Goal: Task Accomplishment & Management: Use online tool/utility

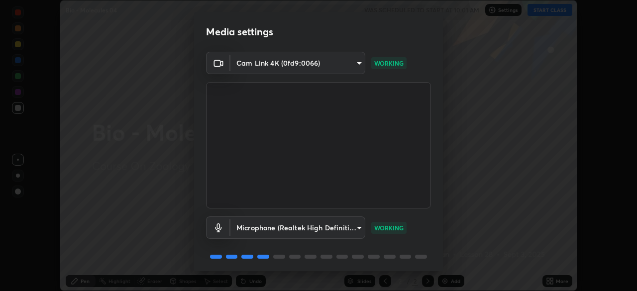
scroll to position [35, 0]
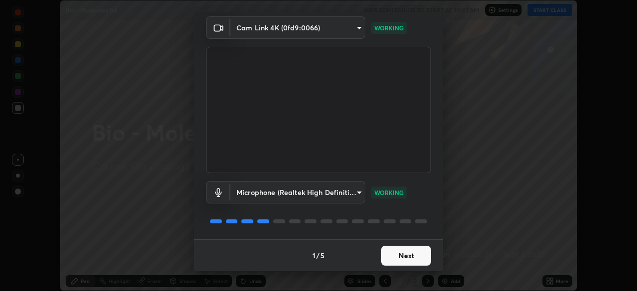
click at [356, 192] on body "Erase all Bio - Molecules 04 WAS SCHEDULED TO START AT 10:01 AM Settings START …" at bounding box center [318, 145] width 637 height 291
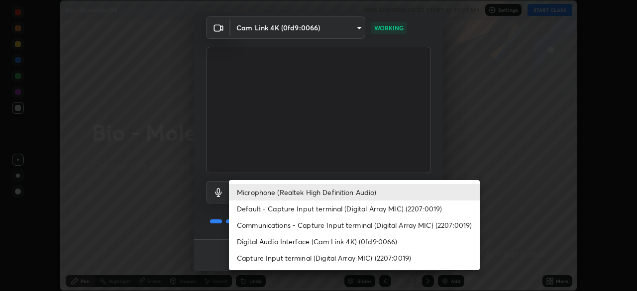
click at [325, 211] on li "Default - Capture Input terminal (Digital Array MIC) (2207:0019)" at bounding box center [354, 209] width 251 height 16
type input "default"
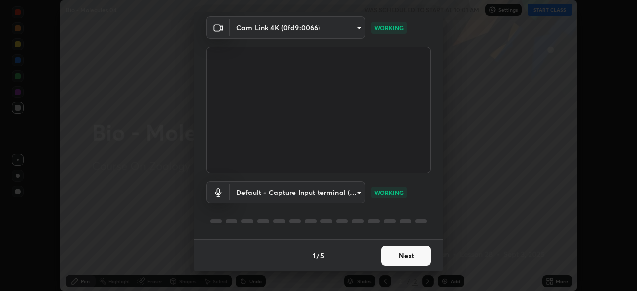
click at [399, 253] on button "Next" at bounding box center [406, 256] width 50 height 20
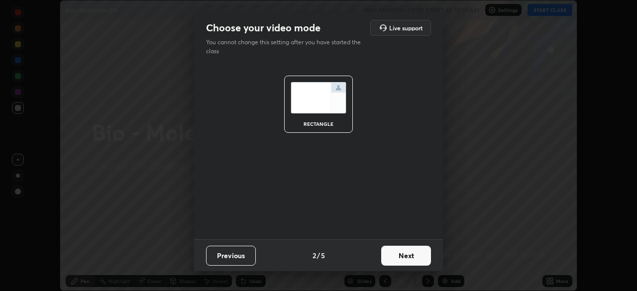
scroll to position [0, 0]
click at [399, 253] on button "Next" at bounding box center [406, 256] width 50 height 20
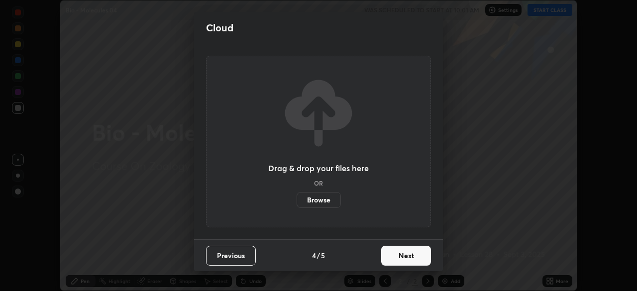
click at [396, 258] on button "Next" at bounding box center [406, 256] width 50 height 20
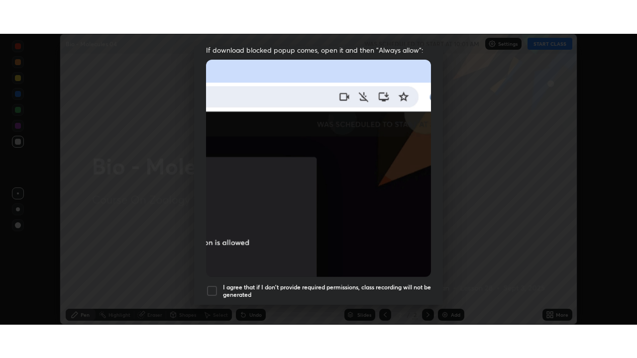
scroll to position [238, 0]
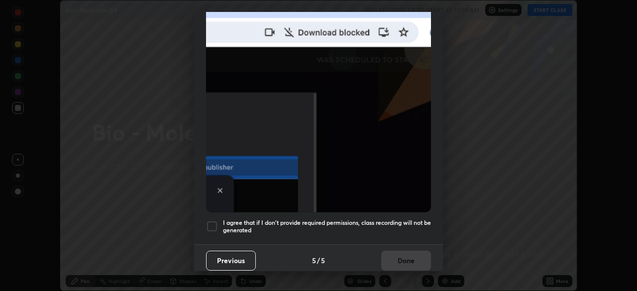
click at [210, 221] on div at bounding box center [212, 227] width 12 height 12
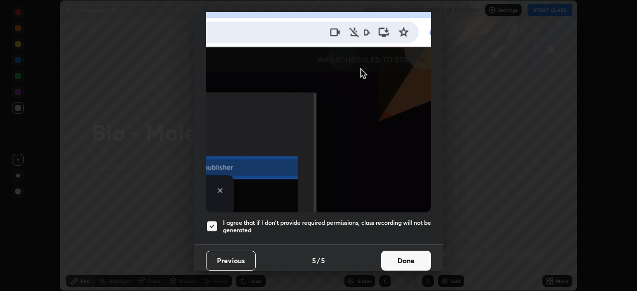
click at [413, 253] on button "Done" at bounding box center [406, 261] width 50 height 20
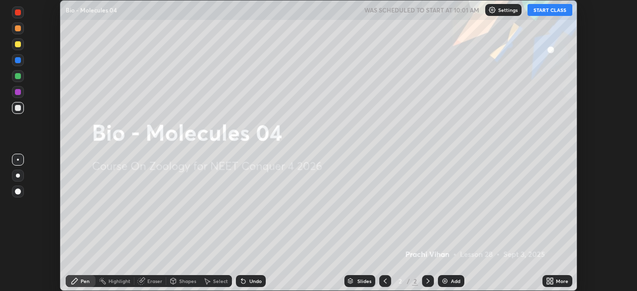
click at [547, 11] on button "START CLASS" at bounding box center [550, 10] width 45 height 12
click at [445, 281] on img at bounding box center [445, 281] width 8 height 8
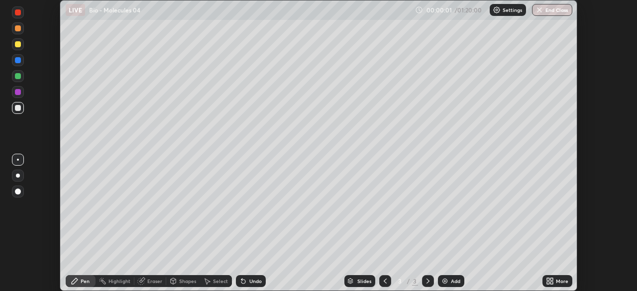
click at [551, 283] on icon at bounding box center [552, 283] width 2 height 2
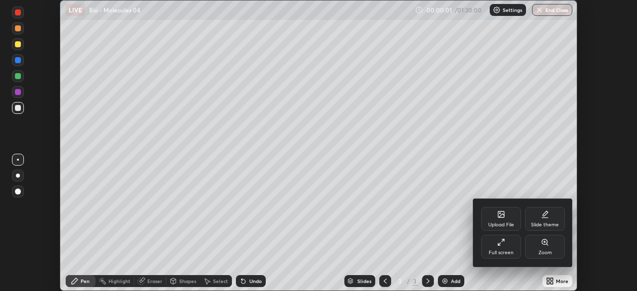
click at [501, 243] on icon at bounding box center [501, 242] width 8 height 8
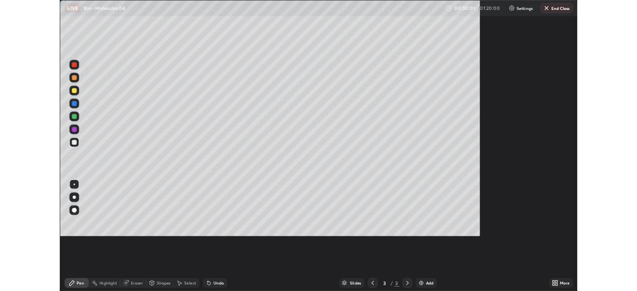
scroll to position [358, 637]
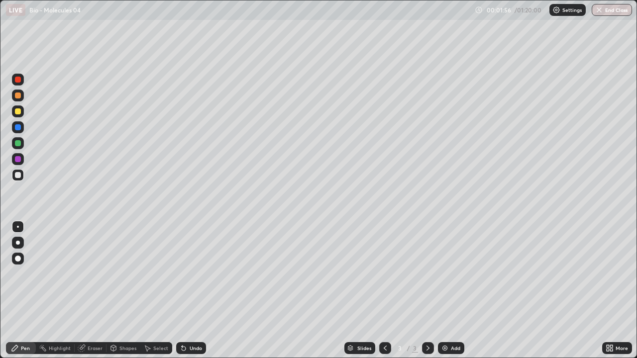
click at [18, 243] on div at bounding box center [18, 243] width 4 height 4
click at [20, 145] on div at bounding box center [18, 143] width 6 height 6
click at [21, 144] on div at bounding box center [18, 143] width 12 height 12
click at [155, 291] on div "Select" at bounding box center [160, 348] width 15 height 5
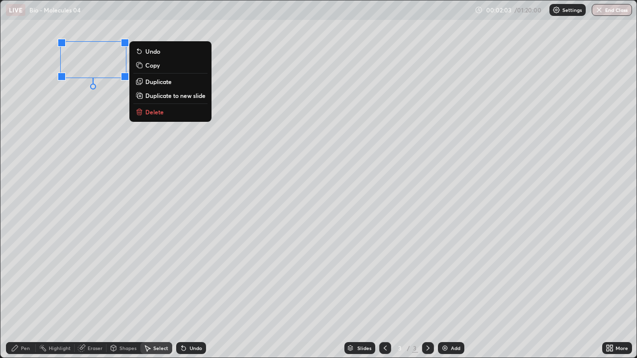
click at [157, 113] on p "Delete" at bounding box center [154, 112] width 18 height 8
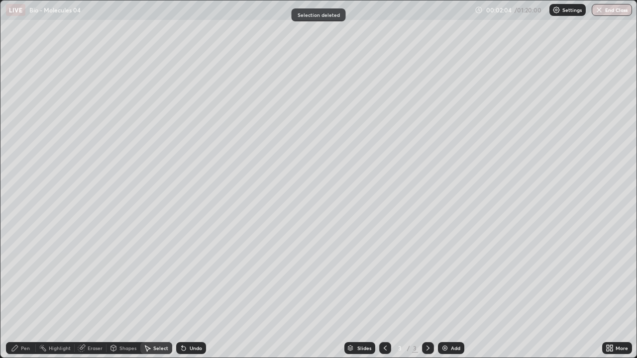
click at [17, 291] on icon at bounding box center [15, 348] width 8 height 8
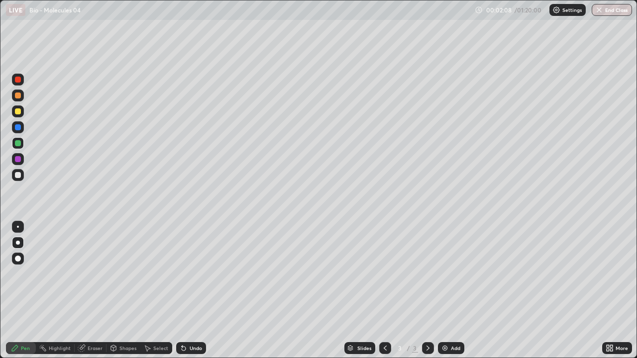
click at [18, 145] on div at bounding box center [18, 143] width 6 height 6
click at [22, 143] on div at bounding box center [18, 143] width 12 height 12
click at [19, 111] on div at bounding box center [18, 112] width 6 height 6
click at [22, 110] on div at bounding box center [18, 112] width 12 height 12
click at [25, 109] on div at bounding box center [18, 112] width 16 height 16
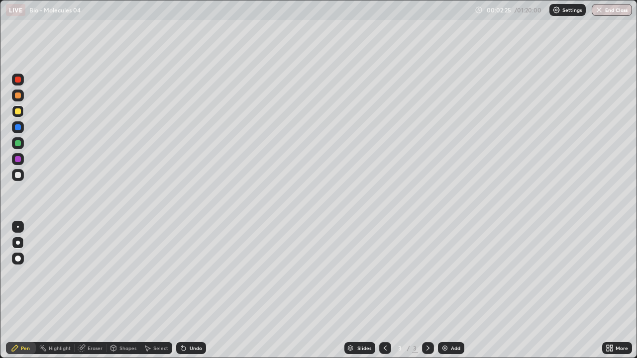
click at [19, 175] on div at bounding box center [18, 175] width 6 height 6
click at [452, 291] on div "Add" at bounding box center [455, 348] width 9 height 5
click at [19, 291] on div "Pen" at bounding box center [21, 348] width 30 height 12
click at [20, 141] on div at bounding box center [18, 143] width 6 height 6
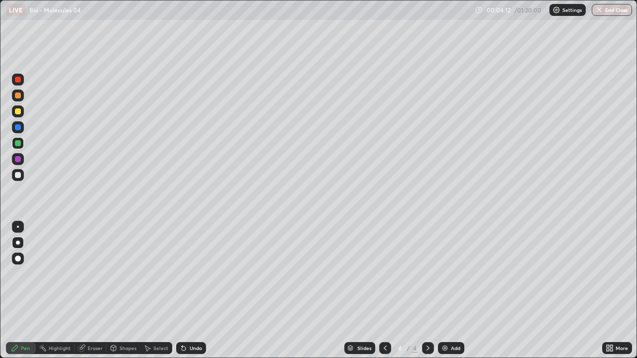
click at [20, 175] on div at bounding box center [18, 175] width 6 height 6
click at [21, 174] on div at bounding box center [18, 175] width 12 height 12
click at [385, 291] on icon at bounding box center [385, 348] width 8 height 8
click at [427, 291] on icon at bounding box center [428, 348] width 3 height 5
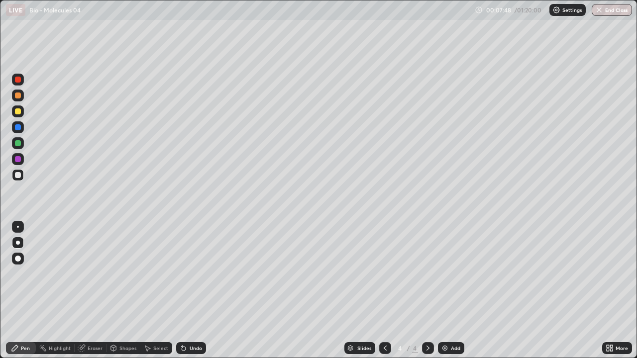
click at [20, 143] on div at bounding box center [18, 143] width 6 height 6
click at [19, 140] on div at bounding box center [18, 143] width 6 height 6
click at [19, 142] on div at bounding box center [18, 143] width 6 height 6
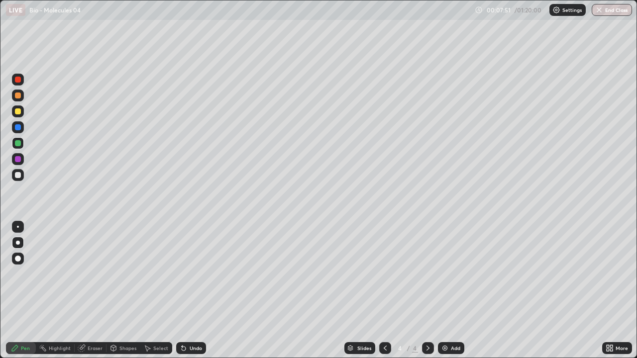
click at [242, 291] on div "Slides 4 / 4 Add" at bounding box center [404, 348] width 396 height 20
click at [122, 291] on div "Shapes" at bounding box center [124, 348] width 34 height 20
click at [19, 291] on div "Pen" at bounding box center [21, 348] width 30 height 12
click at [192, 291] on div "Undo" at bounding box center [196, 348] width 12 height 5
click at [194, 291] on div "Undo" at bounding box center [191, 348] width 30 height 12
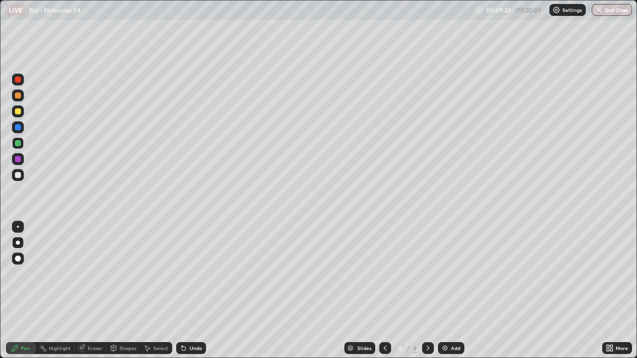
click at [194, 291] on div "Undo" at bounding box center [196, 348] width 12 height 5
click at [452, 291] on div "Add" at bounding box center [455, 348] width 9 height 5
click at [19, 291] on div "Pen" at bounding box center [21, 348] width 30 height 12
click at [22, 110] on div at bounding box center [18, 112] width 12 height 12
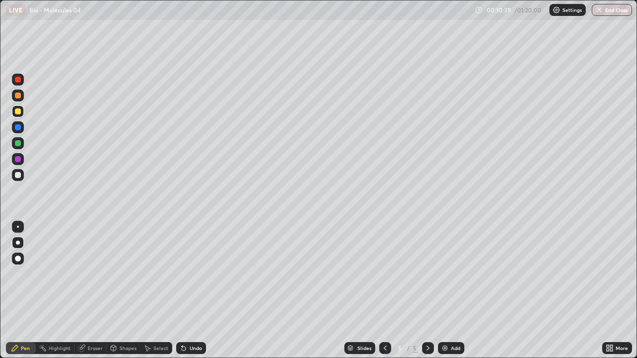
click at [22, 110] on div at bounding box center [18, 112] width 12 height 12
click at [20, 127] on div at bounding box center [18, 127] width 6 height 6
click at [24, 126] on div at bounding box center [18, 127] width 16 height 16
click at [187, 291] on div "Undo" at bounding box center [191, 348] width 30 height 12
click at [119, 291] on div "Shapes" at bounding box center [127, 348] width 17 height 5
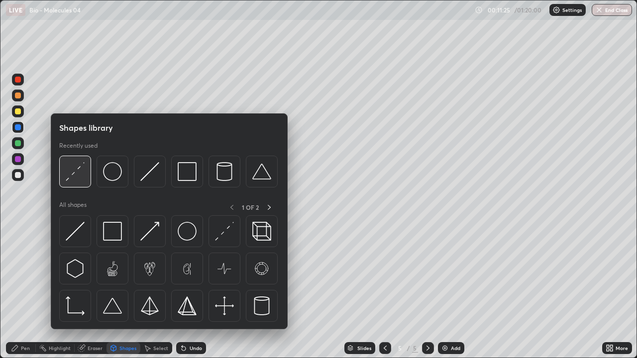
click at [82, 174] on img at bounding box center [75, 171] width 19 height 19
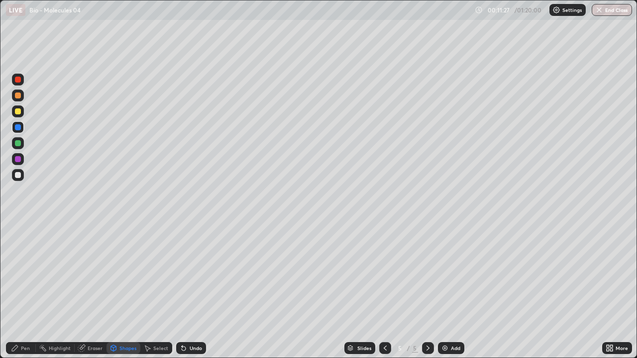
click at [12, 291] on icon at bounding box center [15, 348] width 8 height 8
click at [19, 176] on div at bounding box center [18, 175] width 6 height 6
click at [19, 139] on div at bounding box center [18, 143] width 12 height 12
click at [22, 142] on div at bounding box center [18, 143] width 12 height 12
click at [451, 291] on div "Add" at bounding box center [455, 348] width 9 height 5
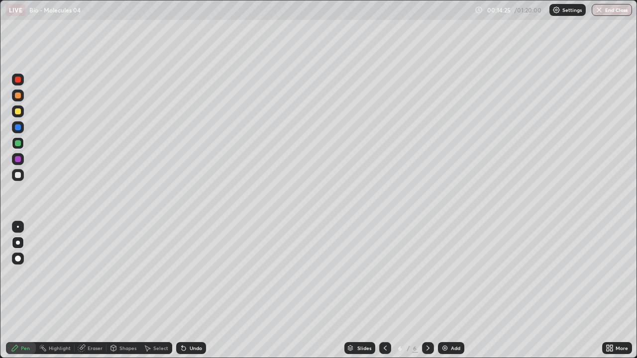
click at [23, 112] on div at bounding box center [18, 112] width 12 height 12
click at [18, 175] on div at bounding box center [18, 175] width 6 height 6
click at [18, 159] on div at bounding box center [18, 159] width 6 height 6
click at [18, 160] on div at bounding box center [18, 159] width 6 height 6
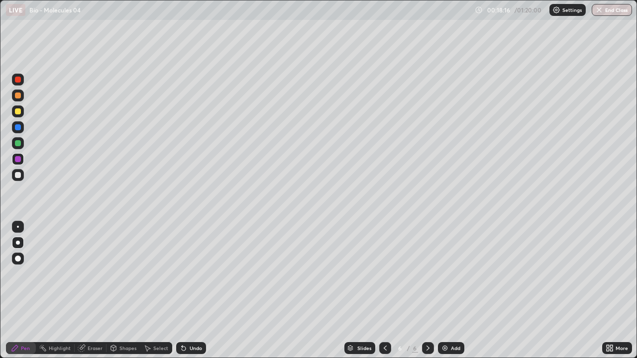
click at [453, 291] on div "Add" at bounding box center [455, 348] width 9 height 5
click at [10, 291] on div "Pen" at bounding box center [21, 348] width 30 height 12
click at [22, 111] on div at bounding box center [18, 112] width 12 height 12
click at [22, 159] on div at bounding box center [18, 159] width 12 height 12
click at [190, 291] on div "Undo" at bounding box center [196, 348] width 12 height 5
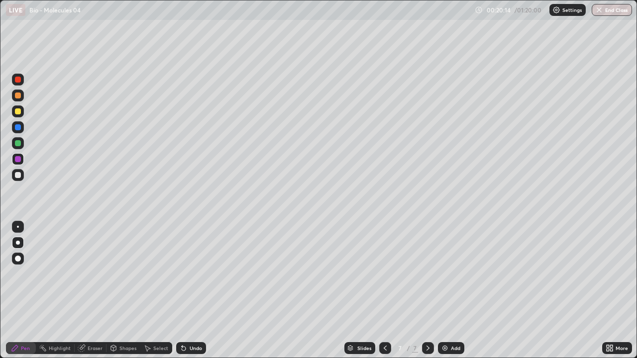
click at [19, 143] on div at bounding box center [18, 143] width 6 height 6
click at [20, 177] on div at bounding box center [18, 175] width 6 height 6
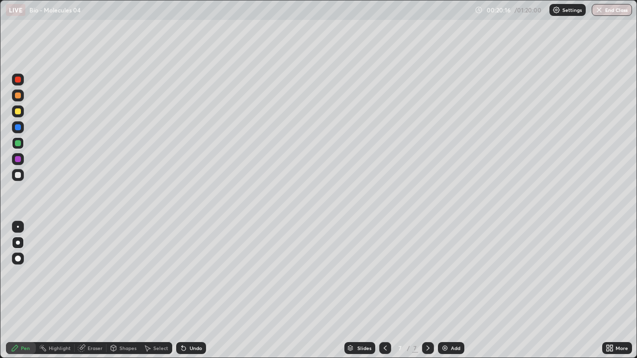
click at [20, 177] on div at bounding box center [18, 175] width 6 height 6
click at [444, 291] on img at bounding box center [445, 348] width 8 height 8
click at [19, 110] on div at bounding box center [18, 112] width 6 height 6
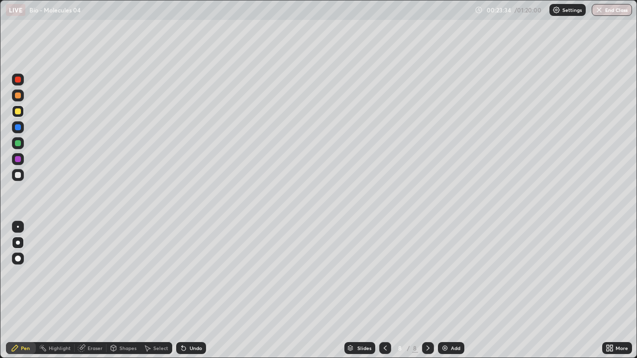
click at [21, 159] on div at bounding box center [18, 159] width 12 height 12
click at [20, 175] on div at bounding box center [18, 175] width 6 height 6
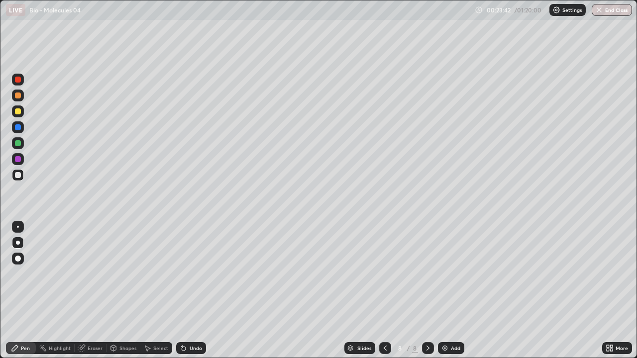
click at [18, 175] on div at bounding box center [18, 175] width 6 height 6
click at [18, 113] on div at bounding box center [18, 112] width 6 height 6
click at [18, 141] on div at bounding box center [18, 143] width 6 height 6
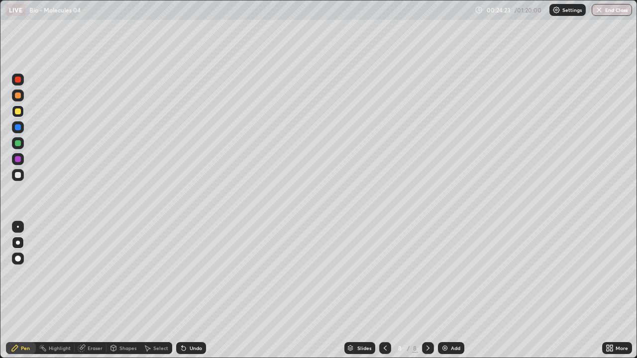
click at [18, 141] on div at bounding box center [18, 143] width 6 height 6
click at [16, 158] on div at bounding box center [18, 159] width 6 height 6
click at [20, 173] on div at bounding box center [18, 175] width 6 height 6
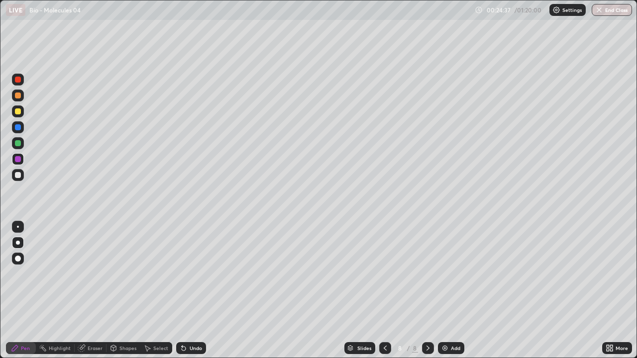
click at [18, 176] on div at bounding box center [18, 175] width 6 height 6
click at [21, 116] on div at bounding box center [18, 112] width 12 height 12
click at [20, 113] on div at bounding box center [18, 112] width 6 height 6
click at [18, 112] on div at bounding box center [18, 112] width 6 height 6
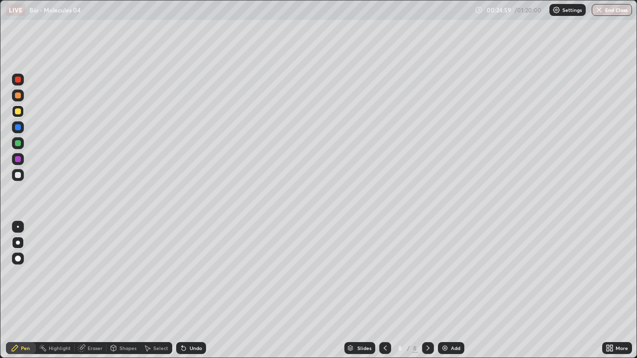
click at [20, 159] on div at bounding box center [18, 159] width 6 height 6
click at [19, 159] on div at bounding box center [18, 159] width 6 height 6
click at [23, 172] on div at bounding box center [18, 175] width 12 height 12
click at [449, 291] on div "Add" at bounding box center [451, 348] width 26 height 12
click at [20, 108] on div at bounding box center [18, 112] width 12 height 12
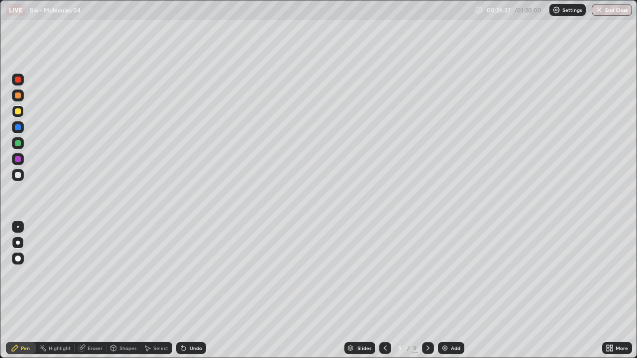
click at [20, 108] on div at bounding box center [18, 112] width 12 height 12
click at [190, 291] on div "Undo" at bounding box center [196, 348] width 12 height 5
click at [21, 180] on div at bounding box center [18, 175] width 12 height 12
click at [18, 175] on div at bounding box center [18, 175] width 6 height 6
click at [18, 178] on div at bounding box center [18, 175] width 6 height 6
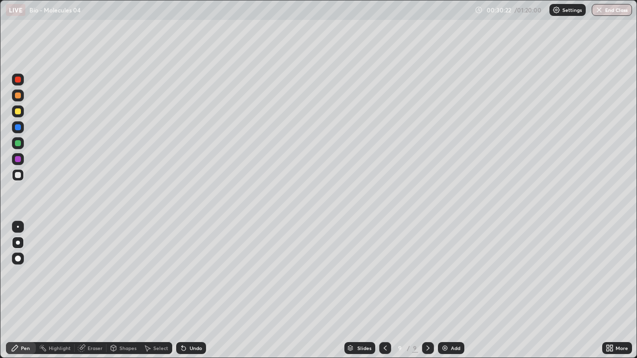
click at [449, 291] on div "Add" at bounding box center [451, 348] width 26 height 12
click at [19, 146] on div at bounding box center [18, 143] width 12 height 12
click at [19, 143] on div at bounding box center [18, 143] width 6 height 6
click at [182, 291] on icon at bounding box center [182, 346] width 1 height 1
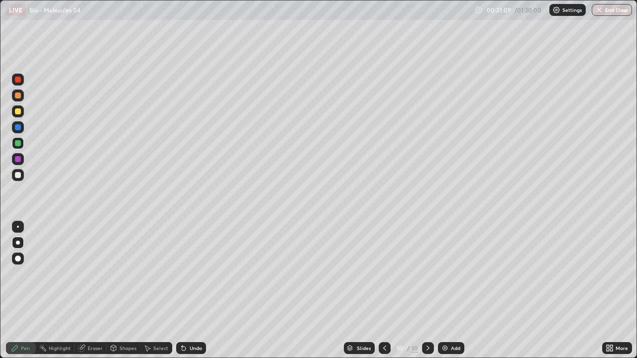
click at [19, 174] on div at bounding box center [18, 175] width 6 height 6
click at [18, 160] on div at bounding box center [18, 159] width 6 height 6
click at [19, 159] on div at bounding box center [18, 159] width 6 height 6
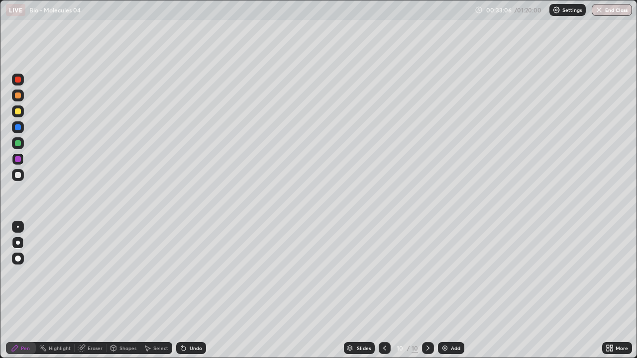
click at [86, 291] on div "Eraser" at bounding box center [91, 348] width 32 height 12
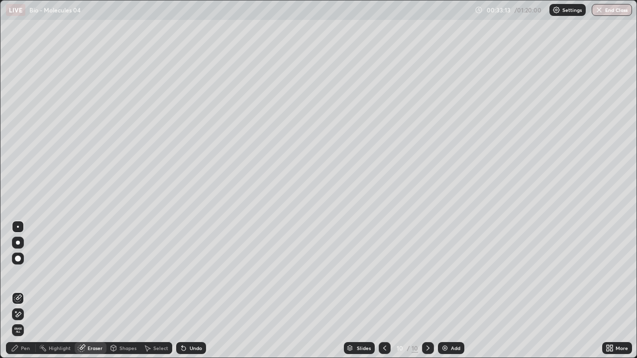
click at [22, 291] on div "Pen" at bounding box center [25, 348] width 9 height 5
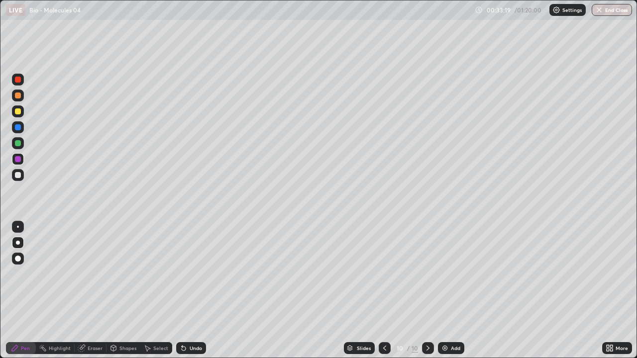
click at [94, 291] on div "Eraser" at bounding box center [95, 348] width 15 height 5
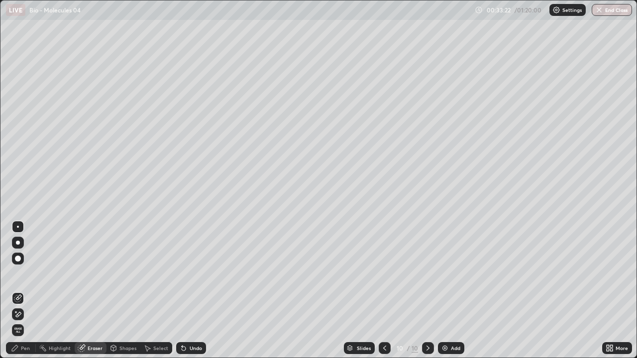
click at [24, 291] on div "Pen" at bounding box center [25, 348] width 9 height 5
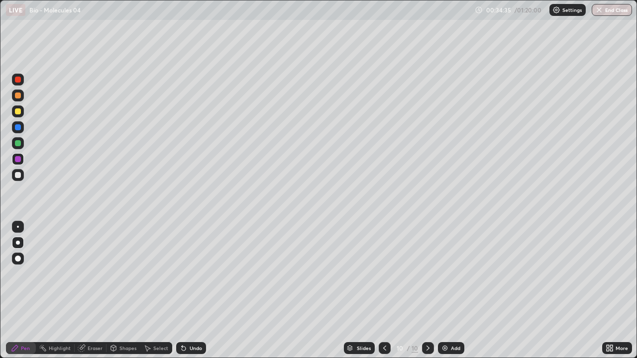
click at [158, 291] on div "Select" at bounding box center [160, 348] width 15 height 5
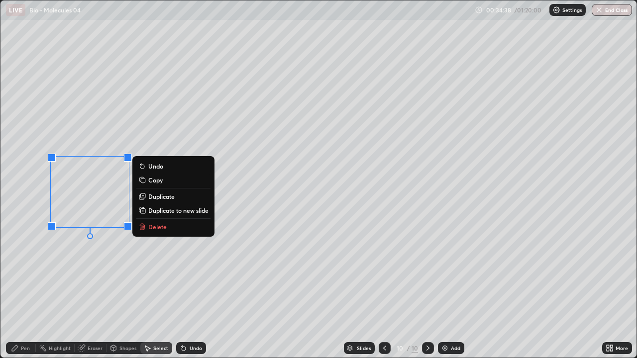
click at [152, 226] on p "Delete" at bounding box center [157, 227] width 18 height 8
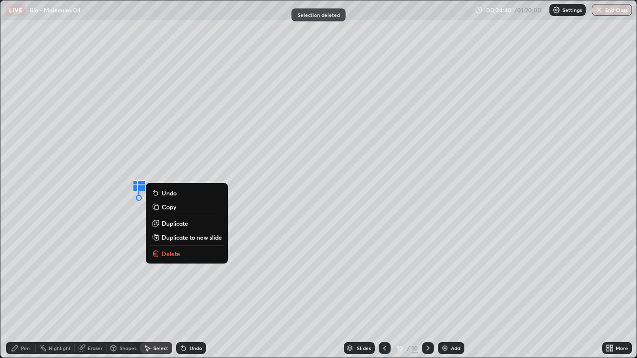
click at [162, 252] on p "Delete" at bounding box center [171, 254] width 18 height 8
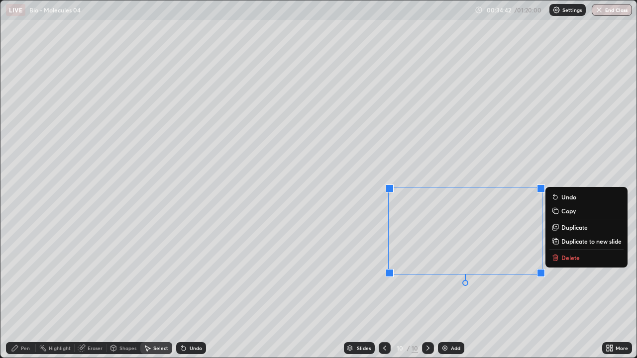
click at [564, 257] on p "Delete" at bounding box center [571, 258] width 18 height 8
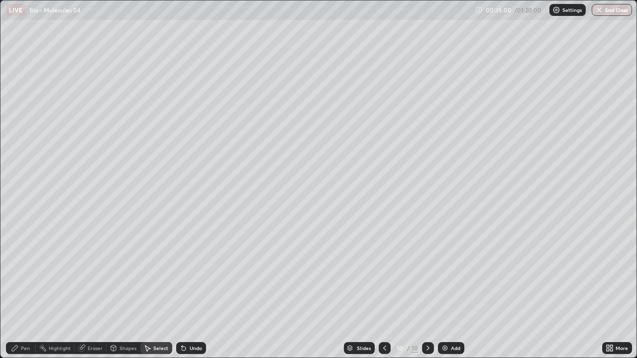
click at [19, 291] on div "Pen" at bounding box center [21, 348] width 30 height 12
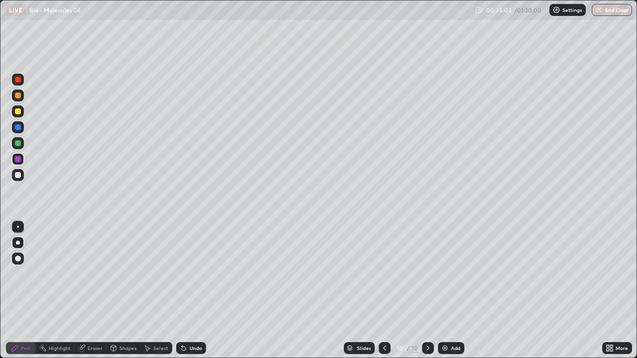
click at [18, 160] on div at bounding box center [18, 159] width 6 height 6
click at [27, 162] on div "Erase all" at bounding box center [18, 179] width 24 height 319
click at [24, 166] on div at bounding box center [18, 159] width 16 height 16
click at [153, 291] on div "Select" at bounding box center [160, 348] width 15 height 5
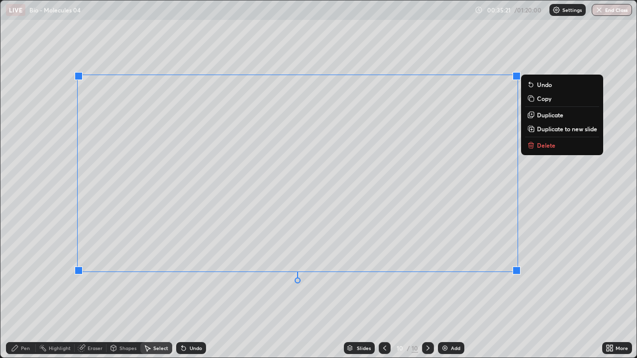
click at [426, 291] on div "0 ° Undo Copy Duplicate Duplicate to new slide Delete" at bounding box center [318, 178] width 636 height 357
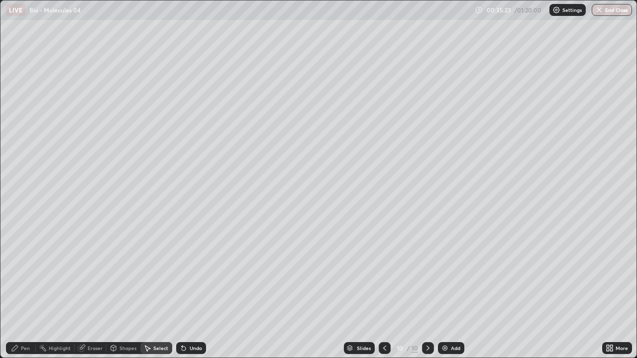
click at [24, 291] on div "Pen" at bounding box center [25, 348] width 9 height 5
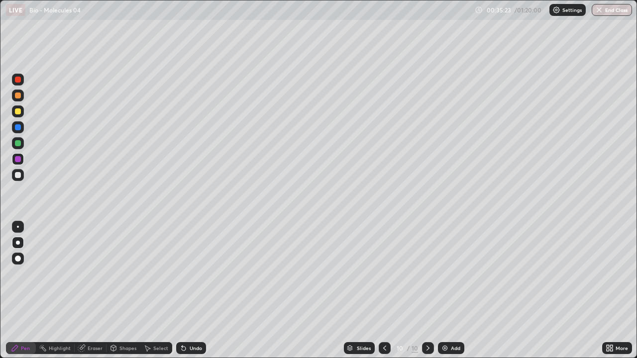
click at [84, 291] on icon at bounding box center [82, 347] width 5 height 5
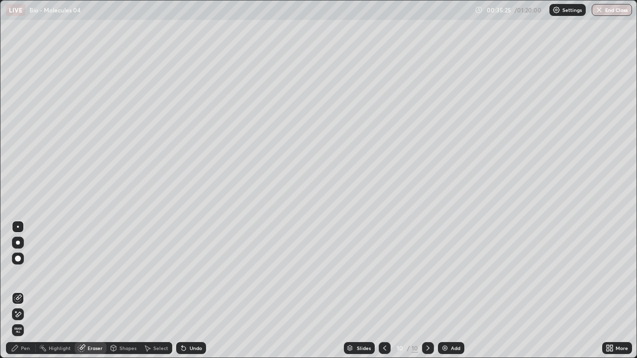
click at [28, 291] on div "Pen" at bounding box center [25, 348] width 9 height 5
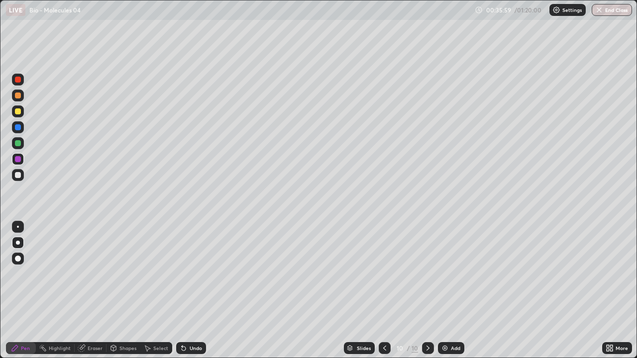
click at [185, 291] on icon at bounding box center [184, 348] width 8 height 8
click at [186, 291] on icon at bounding box center [184, 348] width 8 height 8
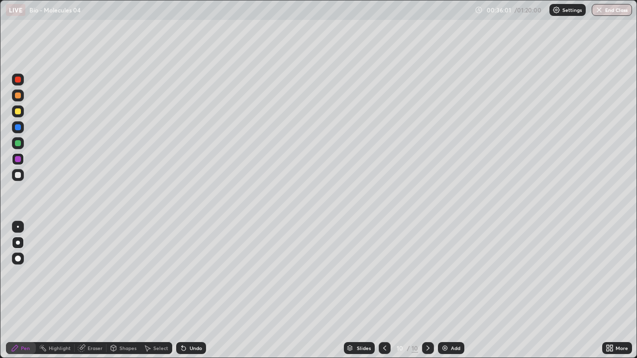
click at [186, 291] on icon at bounding box center [184, 348] width 8 height 8
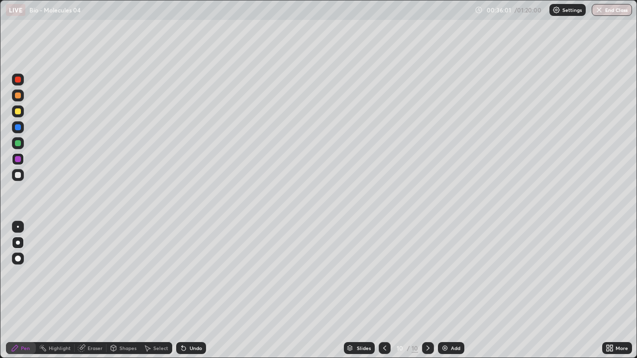
click at [186, 291] on icon at bounding box center [184, 348] width 8 height 8
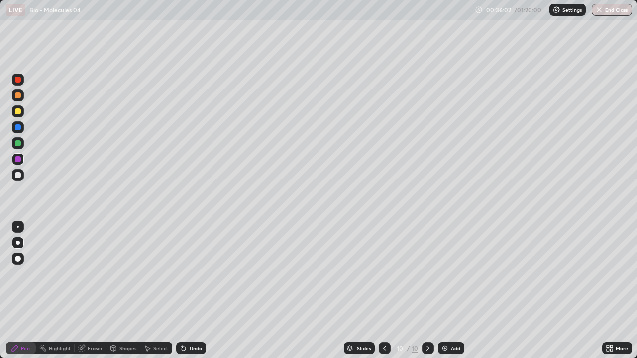
click at [186, 291] on icon at bounding box center [184, 348] width 8 height 8
click at [187, 291] on div "Undo" at bounding box center [191, 348] width 30 height 12
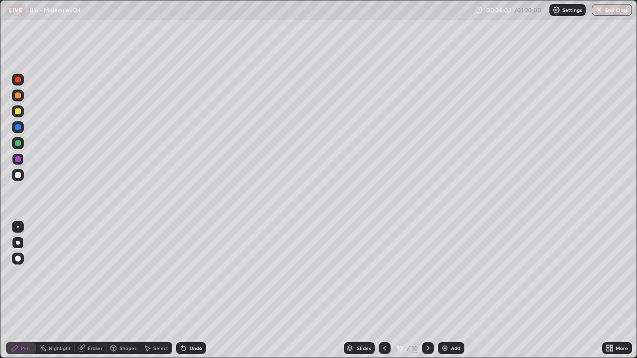
click at [187, 291] on div "Undo" at bounding box center [191, 348] width 30 height 12
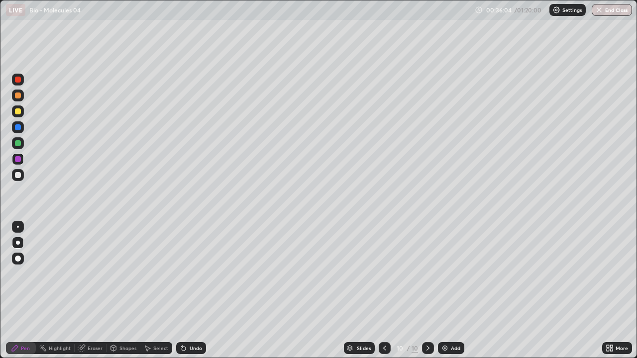
click at [187, 291] on div "Undo" at bounding box center [191, 348] width 30 height 12
click at [22, 176] on div at bounding box center [18, 175] width 12 height 12
click at [21, 177] on div at bounding box center [18, 175] width 12 height 12
click at [88, 291] on div "Eraser" at bounding box center [95, 348] width 15 height 5
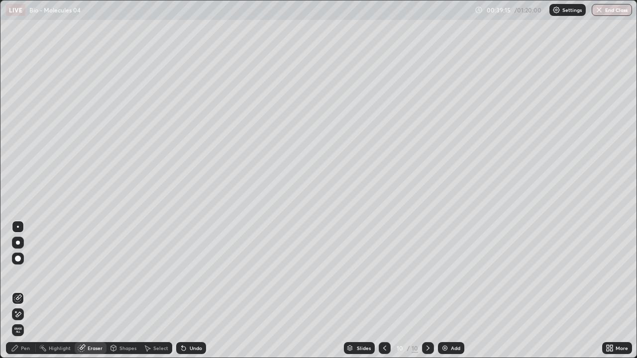
click at [21, 291] on div "Pen" at bounding box center [25, 348] width 9 height 5
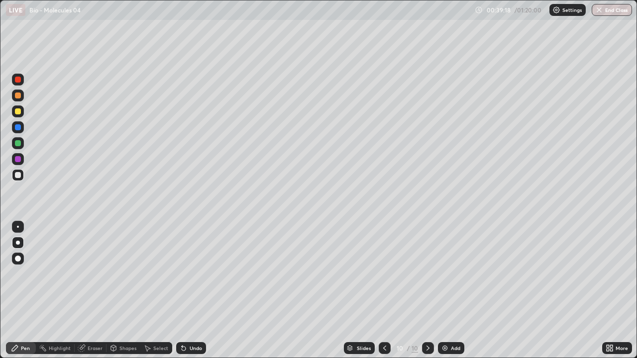
click at [184, 291] on icon at bounding box center [184, 348] width 8 height 8
click at [444, 291] on img at bounding box center [445, 348] width 8 height 8
click at [19, 291] on div "Pen" at bounding box center [21, 348] width 30 height 12
click at [20, 112] on div at bounding box center [18, 112] width 6 height 6
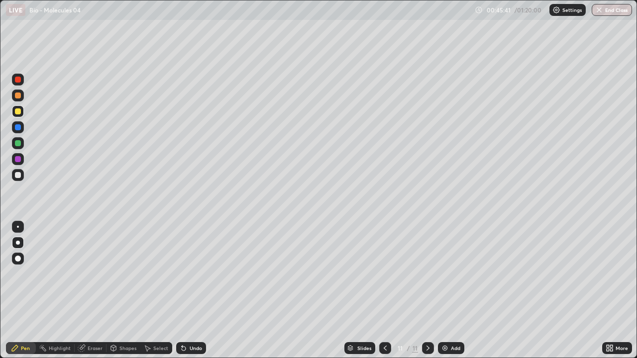
click at [22, 112] on div at bounding box center [18, 112] width 12 height 12
click at [21, 177] on div at bounding box center [18, 175] width 12 height 12
click at [23, 175] on div at bounding box center [18, 175] width 12 height 12
click at [384, 291] on icon at bounding box center [385, 348] width 8 height 8
click at [427, 291] on icon at bounding box center [428, 348] width 8 height 8
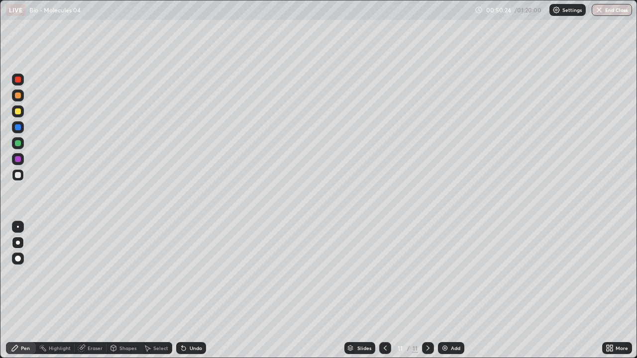
click at [384, 291] on icon at bounding box center [385, 348] width 3 height 5
click at [427, 291] on icon at bounding box center [428, 348] width 8 height 8
click at [385, 291] on icon at bounding box center [385, 348] width 8 height 8
click at [432, 291] on div at bounding box center [428, 348] width 12 height 12
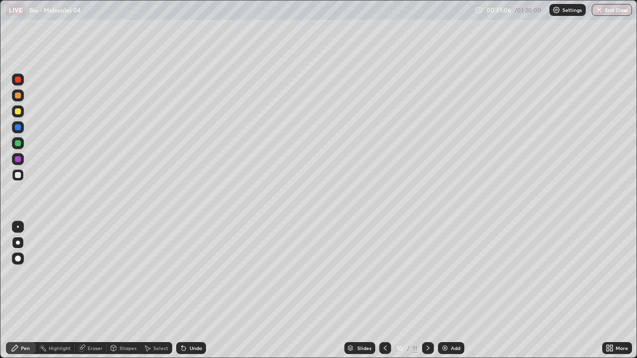
click at [427, 291] on icon at bounding box center [428, 348] width 8 height 8
click at [385, 291] on icon at bounding box center [385, 348] width 8 height 8
click at [428, 291] on icon at bounding box center [428, 348] width 8 height 8
click at [384, 291] on icon at bounding box center [385, 348] width 8 height 8
click at [427, 291] on icon at bounding box center [428, 348] width 8 height 8
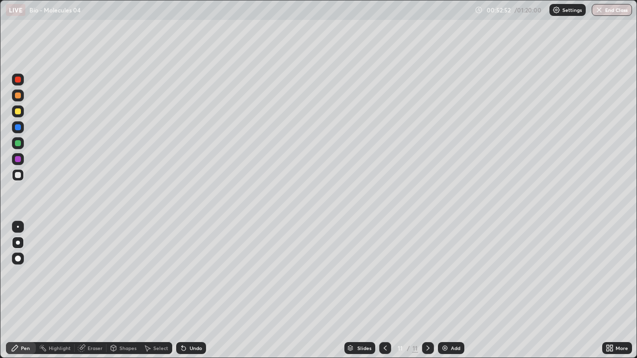
click at [443, 291] on img at bounding box center [445, 348] width 8 height 8
click at [19, 291] on div "Pen" at bounding box center [21, 348] width 30 height 12
click at [18, 96] on div at bounding box center [18, 96] width 6 height 6
click at [23, 178] on div at bounding box center [18, 175] width 12 height 12
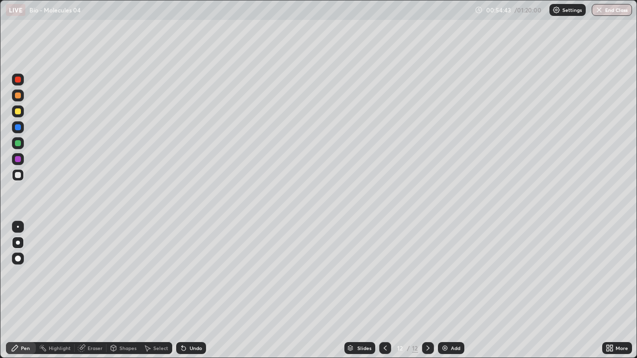
click at [23, 178] on div at bounding box center [18, 175] width 12 height 12
click at [18, 175] on div at bounding box center [18, 175] width 6 height 6
click at [182, 291] on icon at bounding box center [184, 349] width 4 height 4
click at [183, 291] on icon at bounding box center [184, 349] width 4 height 4
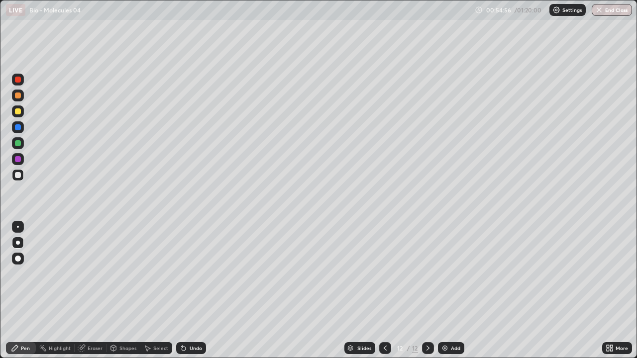
click at [183, 291] on icon at bounding box center [184, 349] width 4 height 4
click at [450, 291] on div "Add" at bounding box center [451, 348] width 26 height 12
click at [17, 291] on icon at bounding box center [15, 348] width 6 height 6
click at [18, 112] on div at bounding box center [18, 112] width 6 height 6
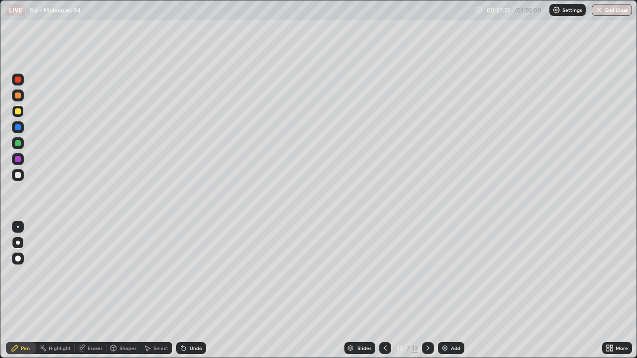
click at [18, 112] on div at bounding box center [18, 112] width 6 height 6
click at [48, 291] on div "Highlight" at bounding box center [55, 348] width 39 height 12
click at [59, 291] on div "Highlight" at bounding box center [60, 348] width 22 height 5
click at [20, 291] on div "Pen" at bounding box center [21, 348] width 30 height 12
click at [18, 176] on div at bounding box center [18, 175] width 6 height 6
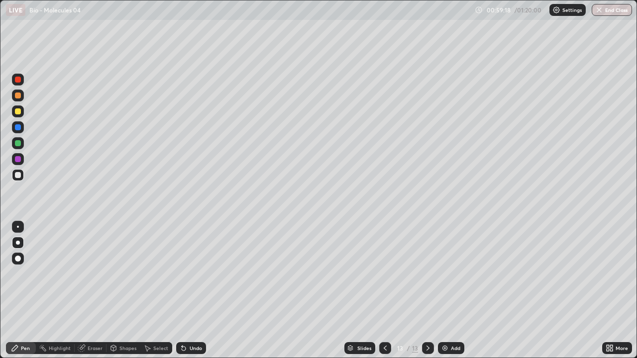
click at [18, 176] on div at bounding box center [18, 175] width 6 height 6
click at [17, 112] on div at bounding box center [18, 112] width 6 height 6
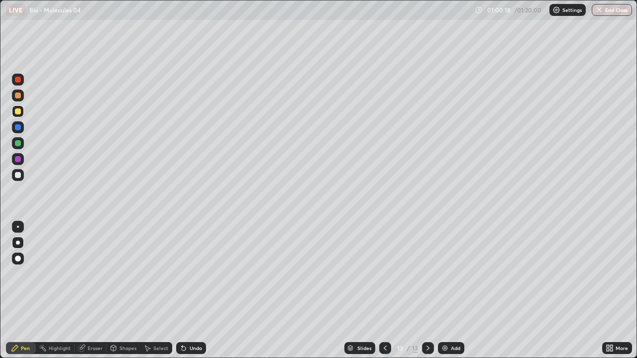
click at [20, 158] on div at bounding box center [18, 159] width 6 height 6
click at [19, 159] on div at bounding box center [18, 159] width 6 height 6
click at [18, 175] on div at bounding box center [18, 175] width 6 height 6
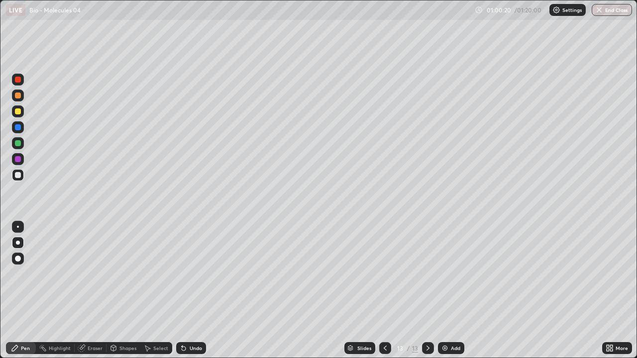
click at [18, 175] on div at bounding box center [18, 175] width 6 height 6
click at [18, 111] on div at bounding box center [18, 112] width 6 height 6
click at [19, 176] on div at bounding box center [18, 175] width 6 height 6
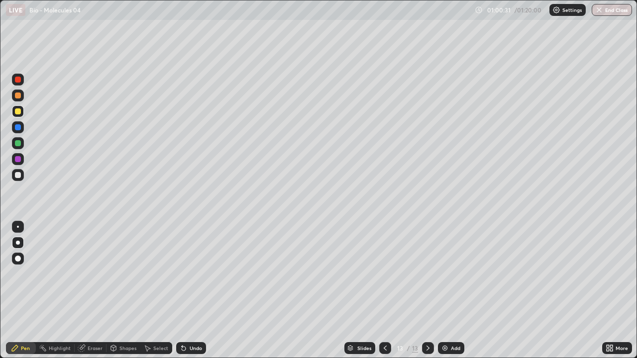
click at [19, 176] on div at bounding box center [18, 175] width 6 height 6
click at [58, 291] on div "Highlight" at bounding box center [55, 348] width 39 height 12
click at [17, 291] on icon at bounding box center [15, 348] width 8 height 8
click at [451, 291] on div "Add" at bounding box center [455, 348] width 9 height 5
click at [23, 145] on div at bounding box center [18, 143] width 12 height 12
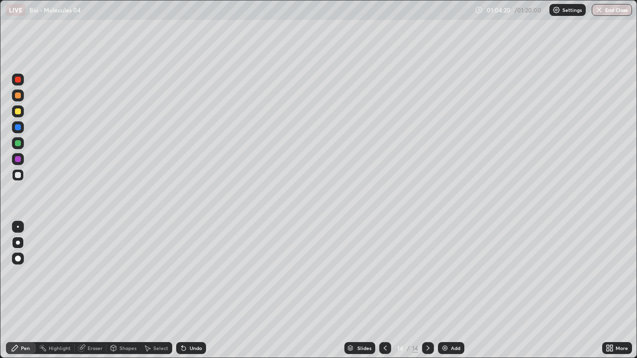
click at [24, 143] on div at bounding box center [18, 143] width 16 height 16
click at [20, 179] on div at bounding box center [18, 175] width 12 height 12
click at [19, 176] on div at bounding box center [18, 175] width 6 height 6
click at [21, 178] on div at bounding box center [18, 175] width 12 height 12
click at [22, 161] on div at bounding box center [18, 159] width 12 height 12
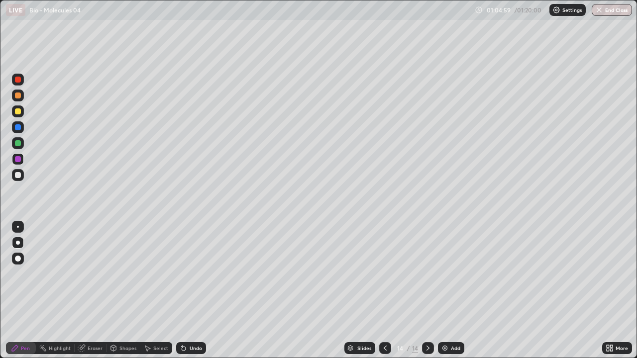
click at [22, 161] on div at bounding box center [18, 159] width 12 height 12
click at [611, 291] on icon at bounding box center [611, 346] width 2 height 2
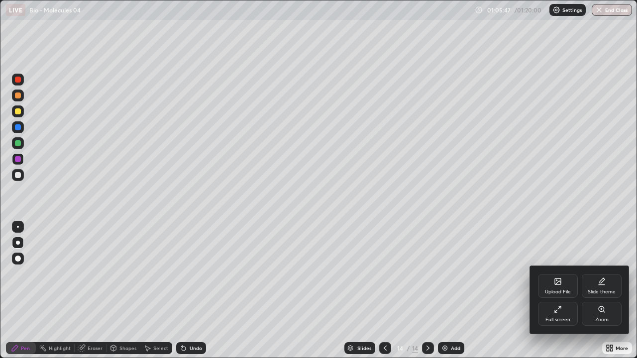
click at [556, 291] on icon at bounding box center [556, 312] width 2 height 2
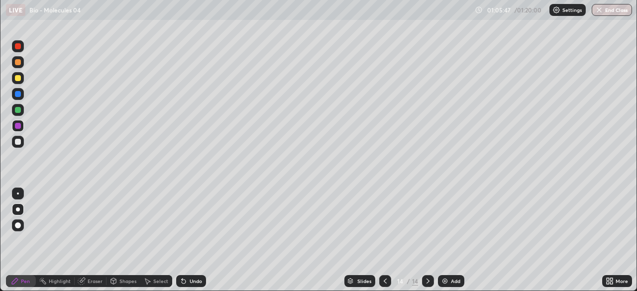
scroll to position [49488, 49142]
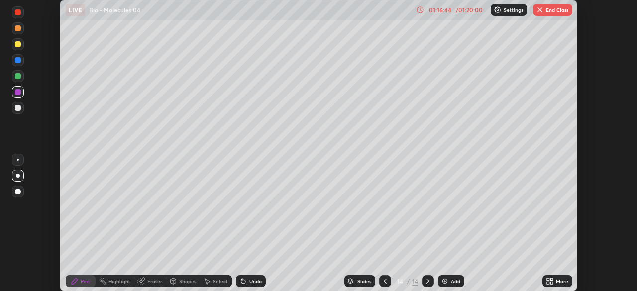
click at [559, 10] on button "End Class" at bounding box center [552, 10] width 39 height 12
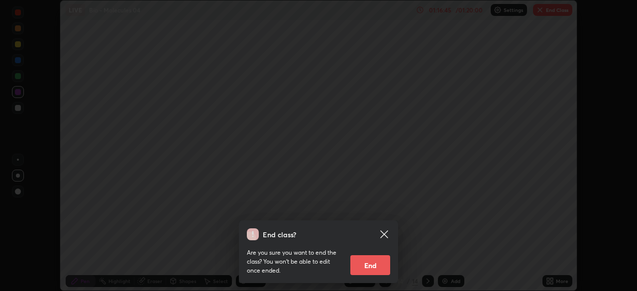
click at [365, 267] on button "End" at bounding box center [370, 265] width 40 height 20
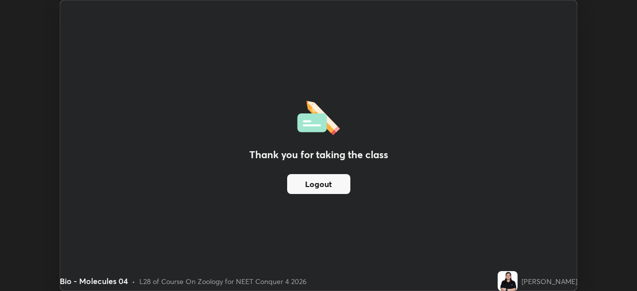
click at [319, 188] on button "Logout" at bounding box center [318, 184] width 63 height 20
